Goal: Navigation & Orientation: Find specific page/section

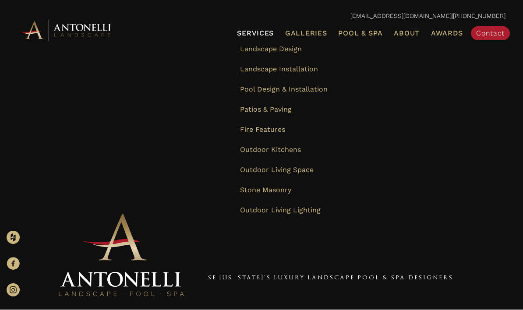
scroll to position [14, 0]
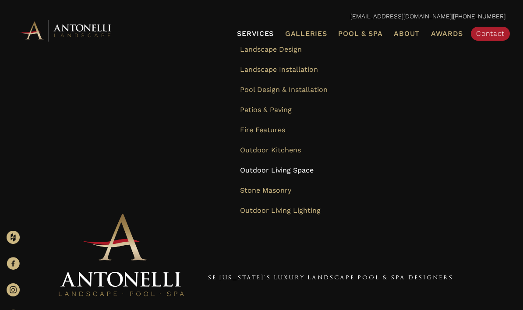
click at [273, 169] on span "Outdoor Living Space" at bounding box center [277, 170] width 74 height 8
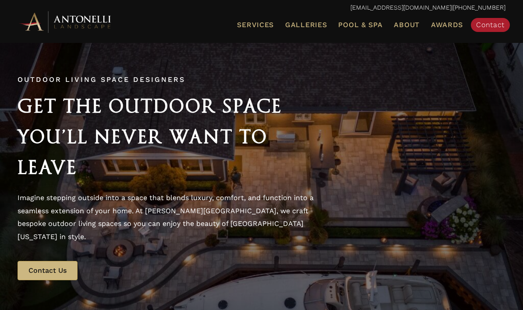
click at [314, 39] on div "Menu Services Landscape Design Landscape Installation Pool Design & Installatio…" at bounding box center [337, 29] width 354 height 27
click at [320, 26] on span "Galleries" at bounding box center [306, 25] width 42 height 8
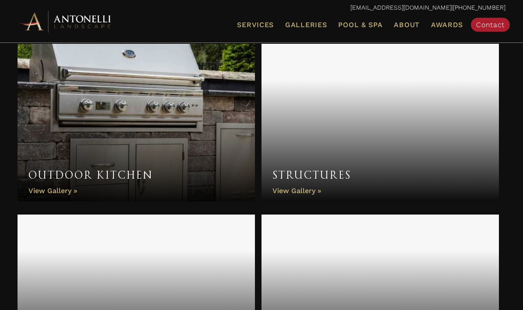
scroll to position [741, 0]
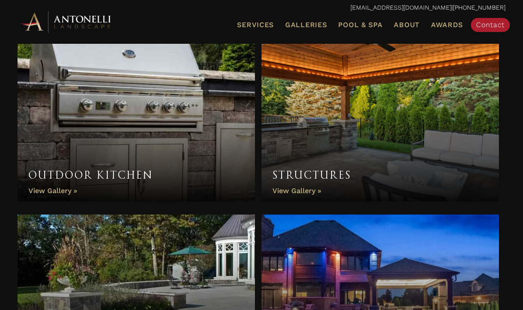
click at [305, 190] on link "Structures" at bounding box center [380, 123] width 237 height 158
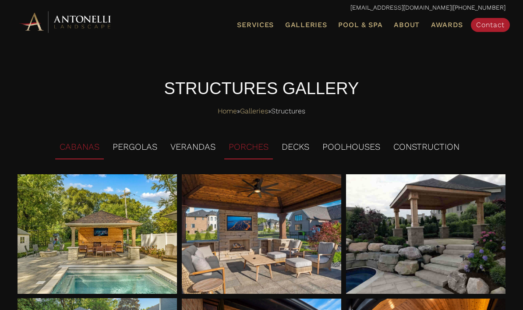
click at [256, 149] on li "PORCHES" at bounding box center [248, 147] width 49 height 24
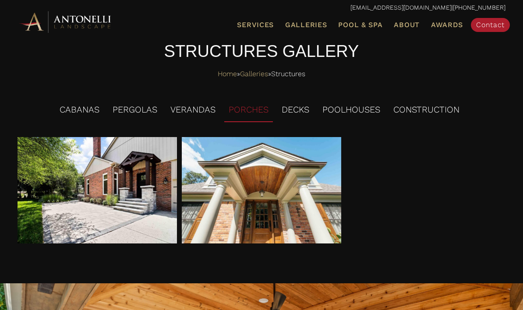
scroll to position [28, 0]
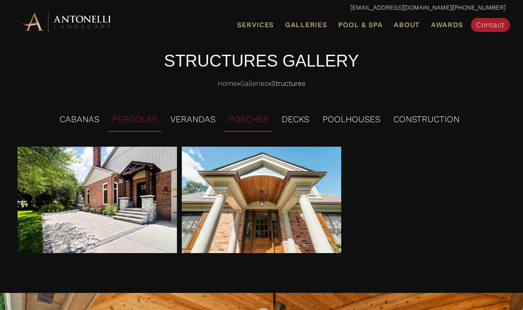
click at [135, 120] on li "PERGOLAS" at bounding box center [134, 120] width 53 height 24
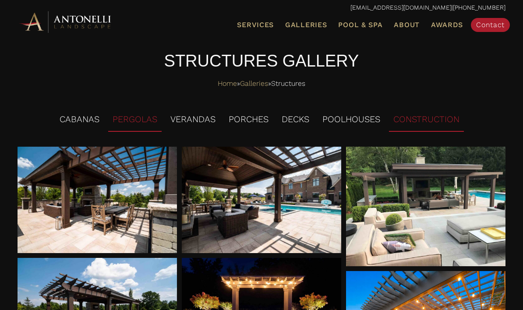
click at [421, 126] on li "CONSTRUCTION" at bounding box center [426, 120] width 75 height 24
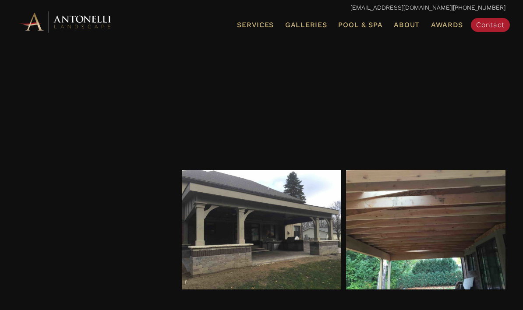
scroll to position [253, 0]
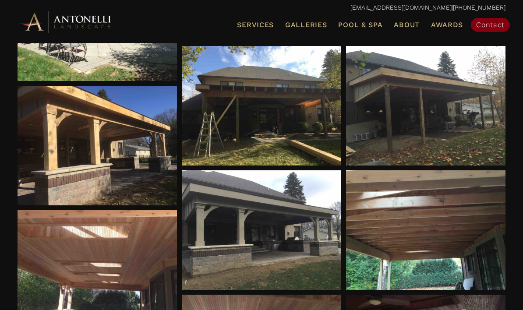
click at [488, 26] on span "Contact" at bounding box center [490, 25] width 28 height 8
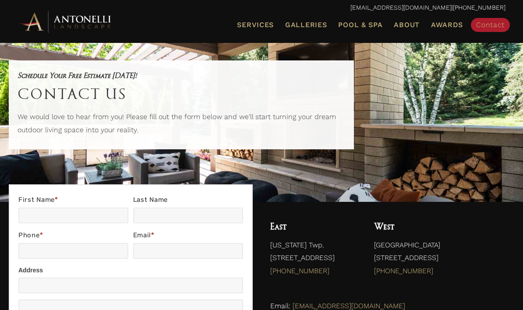
scroll to position [15, 0]
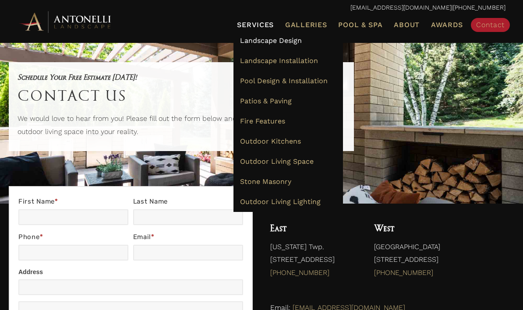
click at [311, 35] on link "Landscape Design" at bounding box center [288, 41] width 110 height 20
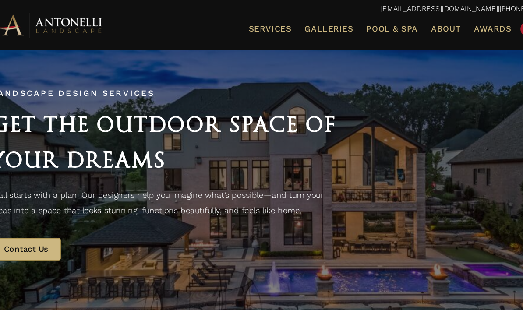
scroll to position [0, 2]
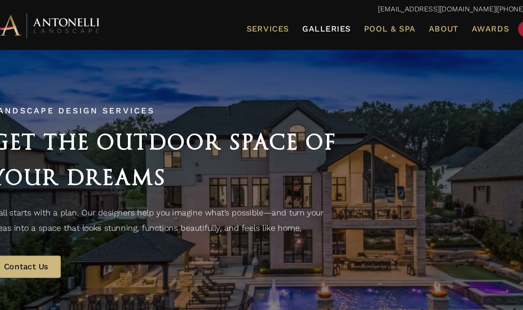
click at [284, 23] on span "Galleries" at bounding box center [304, 25] width 42 height 8
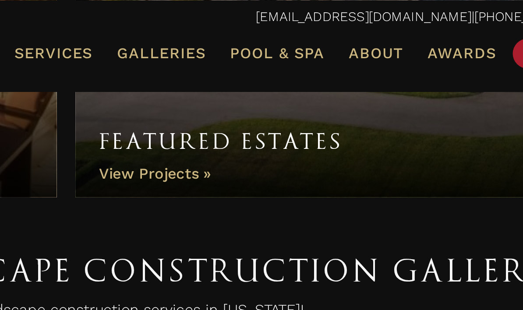
scroll to position [140, 0]
